Goal: Book appointment/travel/reservation

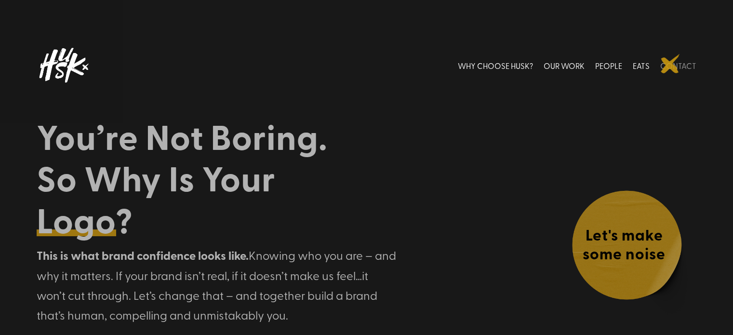
click at [670, 64] on link "CONTACT" at bounding box center [678, 65] width 36 height 43
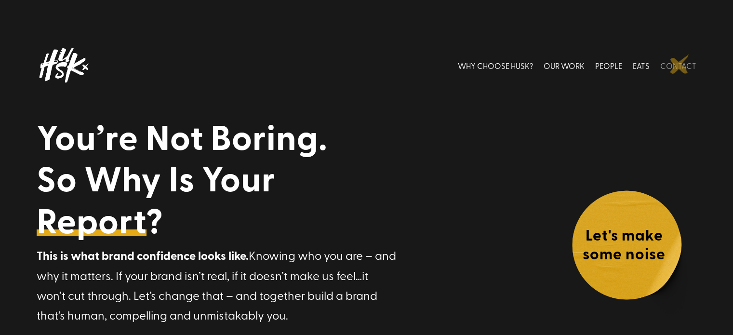
click at [679, 64] on link "CONTACT" at bounding box center [678, 65] width 36 height 43
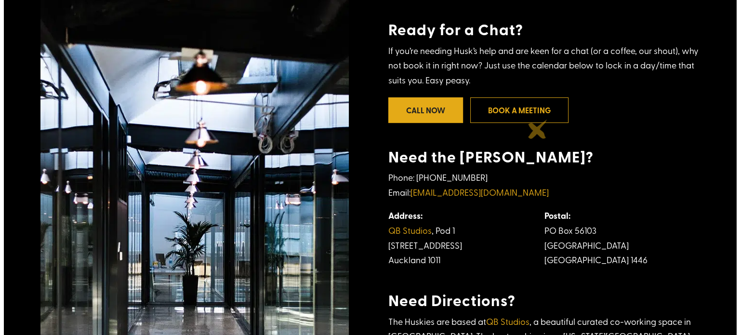
scroll to position [272, 0]
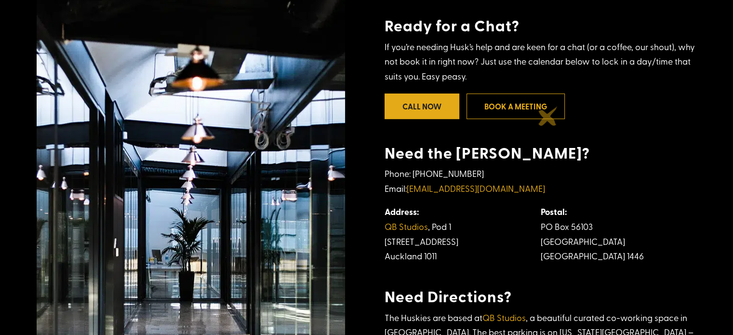
click at [548, 116] on link "Book a meeting" at bounding box center [515, 106] width 98 height 26
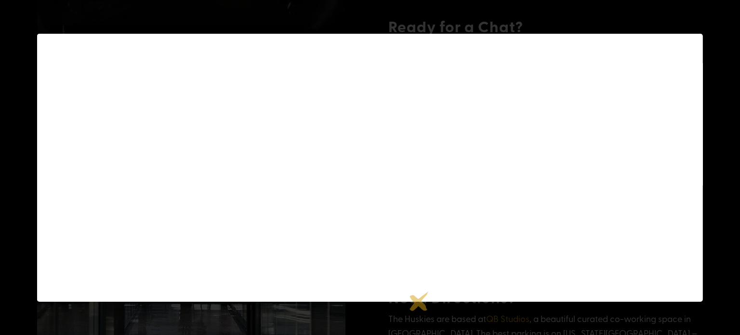
scroll to position [98, 0]
click at [8, 151] on div at bounding box center [370, 167] width 740 height 335
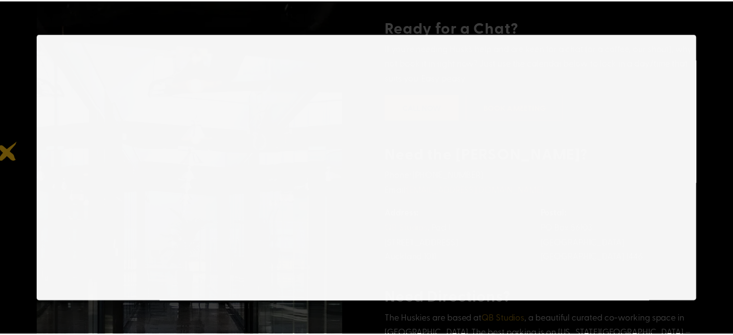
scroll to position [272, 0]
